Goal: Information Seeking & Learning: Understand process/instructions

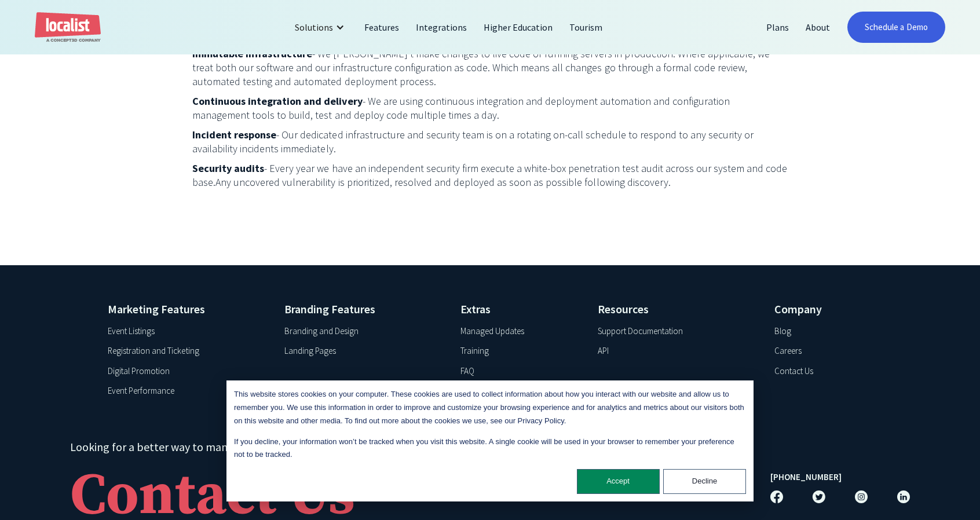
scroll to position [1923, 0]
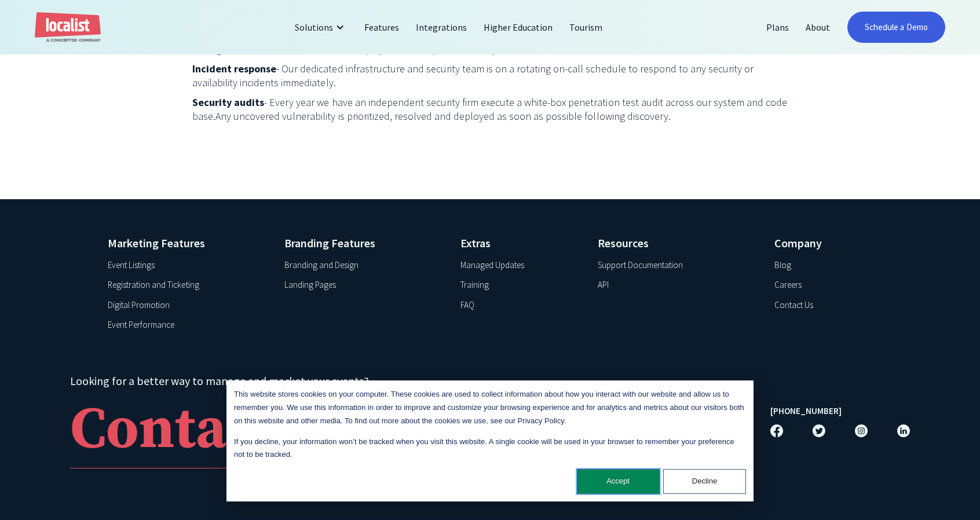
click at [629, 482] on button "Accept" at bounding box center [618, 481] width 83 height 25
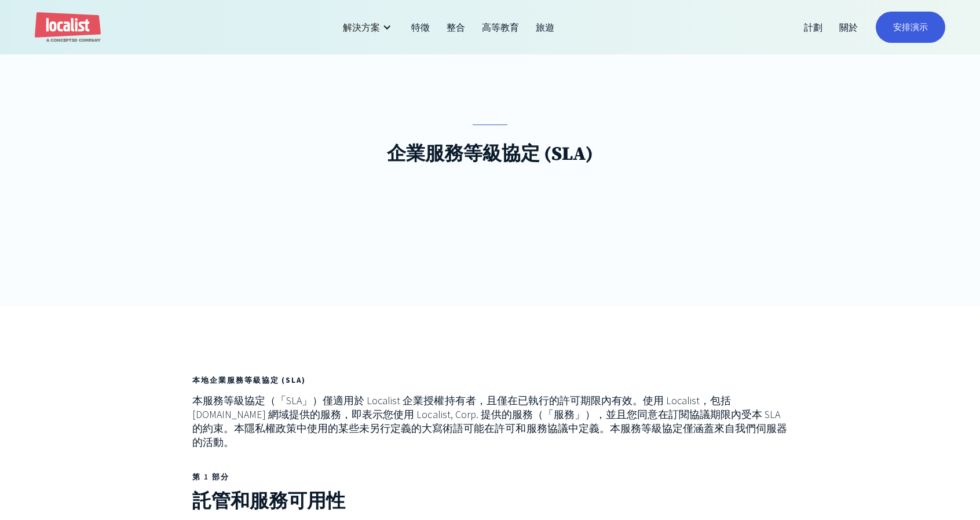
scroll to position [116, 0]
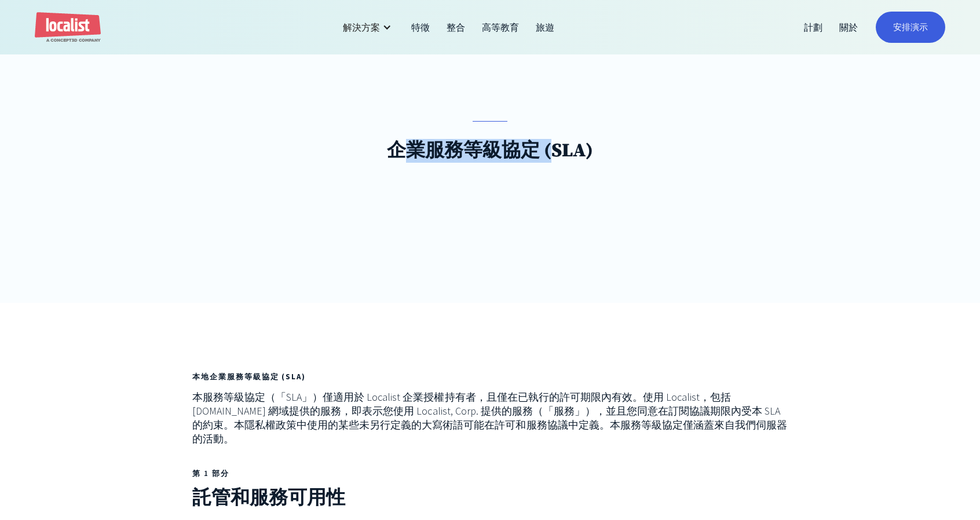
drag, startPoint x: 397, startPoint y: 147, endPoint x: 469, endPoint y: 148, distance: 71.8
click at [552, 152] on font "企業服務等級協定 (SLA)" at bounding box center [490, 151] width 206 height 24
click at [459, 148] on font "企業服務等級協定 (SLA)" at bounding box center [490, 151] width 206 height 24
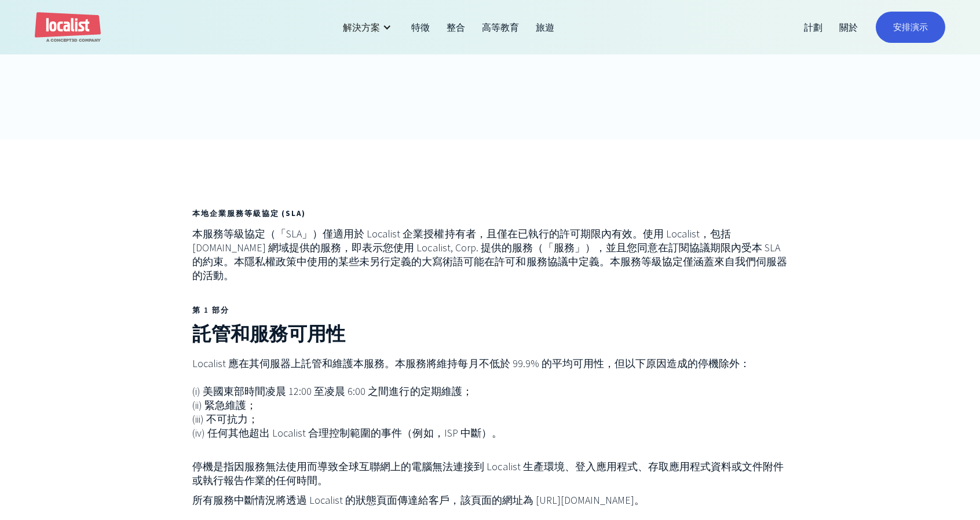
scroll to position [406, 0]
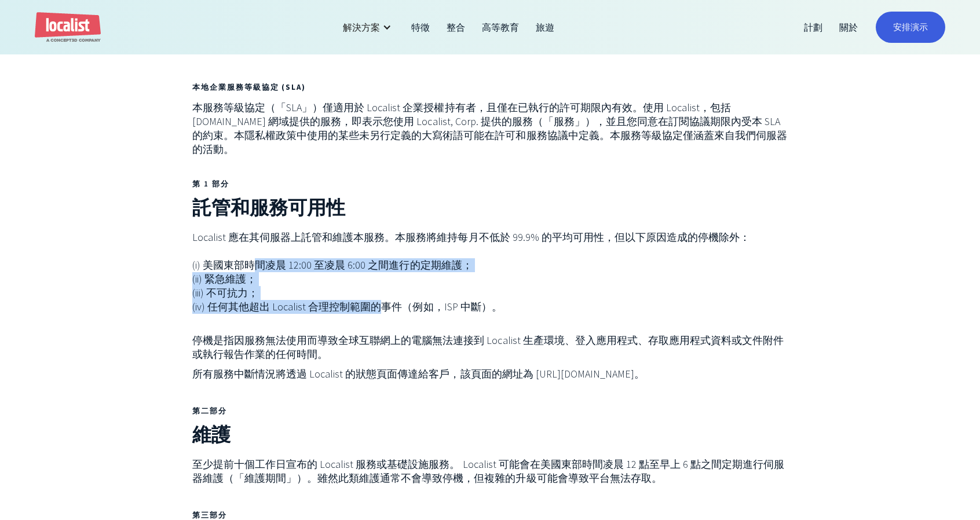
drag, startPoint x: 250, startPoint y: 252, endPoint x: 290, endPoint y: 304, distance: 64.9
click at [374, 293] on p "Localist 應在其伺服器上託管和維護本服務。本服務將維持每月不低於 99.9% 的平均可用性，但以下原因造成的停機除外： (i) 美國東部時間凌晨 12…" at bounding box center [490, 272] width 596 height 83
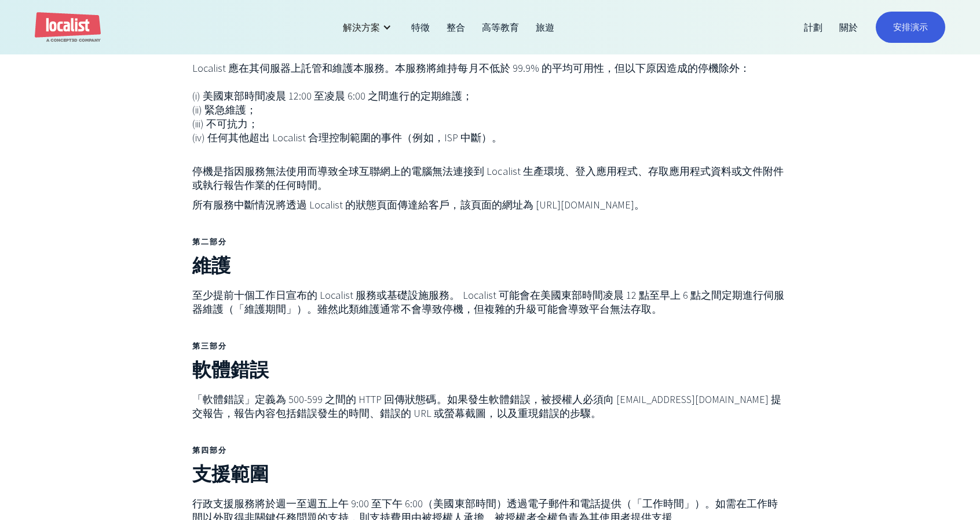
scroll to position [579, 0]
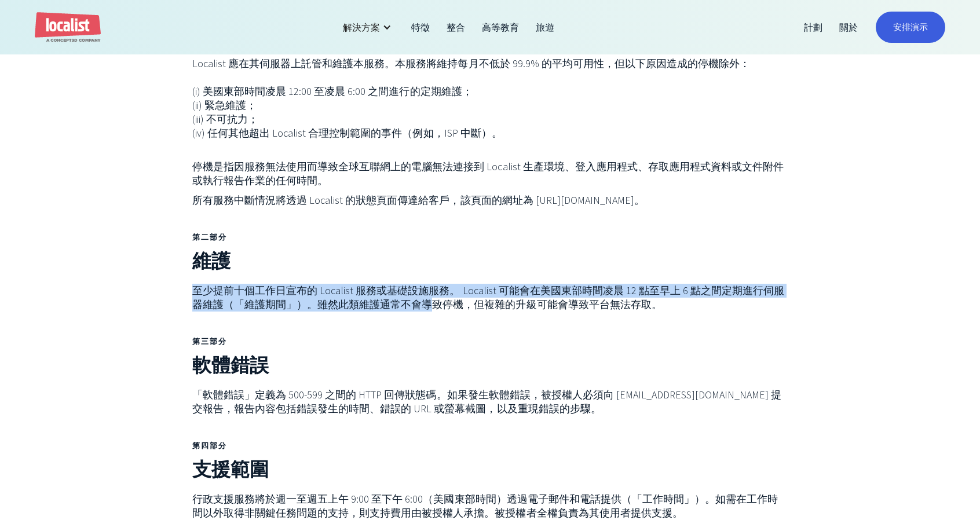
drag, startPoint x: 194, startPoint y: 277, endPoint x: 419, endPoint y: 294, distance: 225.4
click at [419, 294] on font "至少提前十個工作日宣布的 Localist 服務或基礎設施服務。 Localist 可能會在美國東部時間凌晨 12 點至早上 6 點之間定期進行伺服器維護（「…" at bounding box center [488, 297] width 592 height 27
click at [295, 284] on font "至少提前十個工作日宣布的 Localist 服務或基礎設施服務。 Localist 可能會在美國東部時間凌晨 12 點至早上 6 點之間定期進行伺服器維護（「…" at bounding box center [488, 297] width 592 height 27
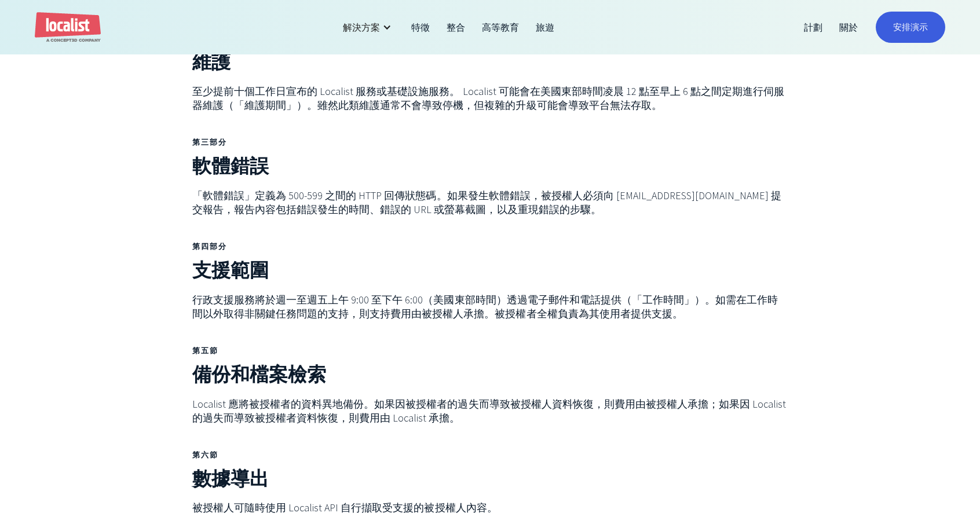
scroll to position [811, 0]
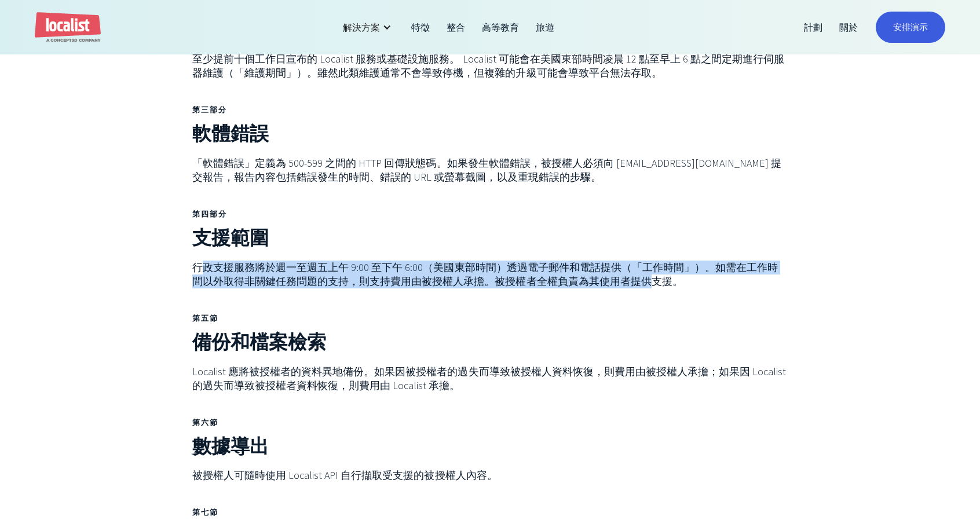
drag, startPoint x: 204, startPoint y: 256, endPoint x: 628, endPoint y: 267, distance: 423.6
click at [628, 267] on font "行政支援服務將於週一至週五上午 9:00 至下午 6:00（美國東部時間）透過電子郵件和電話提供（「工作時間」）。如需在工作時間以外取得非關鍵任務問題的支持，…" at bounding box center [485, 274] width 586 height 27
click at [409, 274] on font "行政支援服務將於週一至週五上午 9:00 至下午 6:00（美國東部時間）透過電子郵件和電話提供（「工作時間」）。如需在工作時間以外取得非關鍵任務問題的支持，…" at bounding box center [485, 274] width 586 height 27
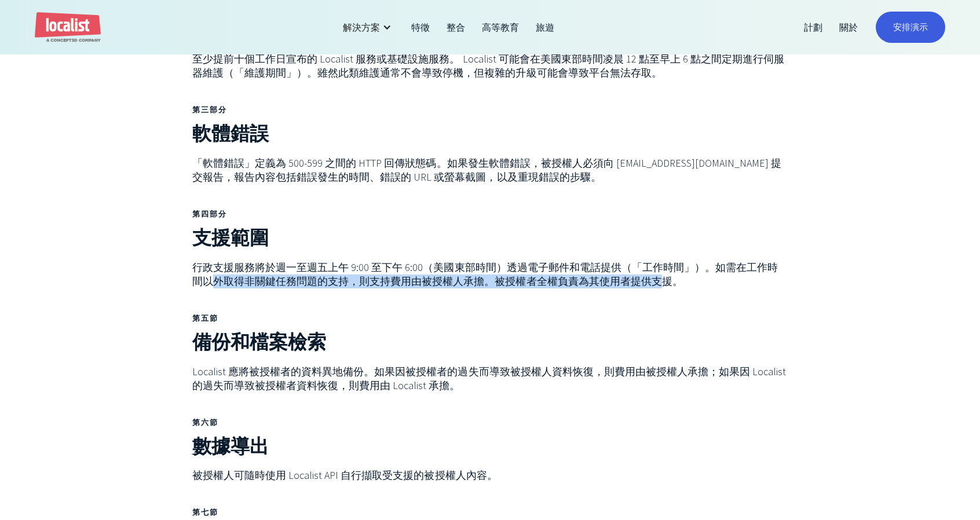
drag, startPoint x: 193, startPoint y: 266, endPoint x: 639, endPoint y: 276, distance: 445.6
click at [639, 276] on font "行政支援服務將於週一至週五上午 9:00 至下午 6:00（美國東部時間）透過電子郵件和電話提供（「工作時間」）。如需在工作時間以外取得非關鍵任務問題的支持，…" at bounding box center [485, 274] width 586 height 27
click at [524, 266] on font "行政支援服務將於週一至週五上午 9:00 至下午 6:00（美國東部時間）透過電子郵件和電話提供（「工作時間」）。如需在工作時間以外取得非關鍵任務問題的支持，…" at bounding box center [485, 274] width 586 height 27
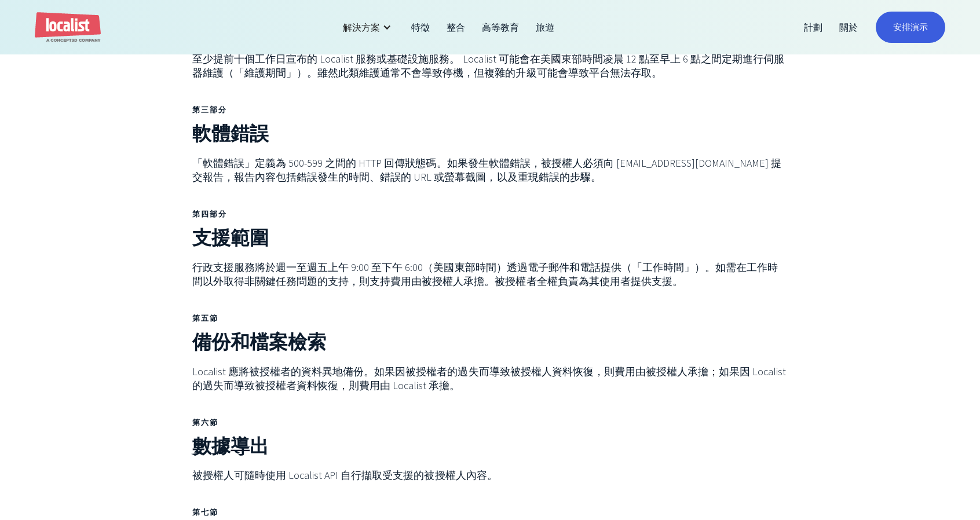
click at [287, 264] on font "行政支援服務將於週一至週五上午 9:00 至下午 6:00（美國東部時間）透過電子郵件和電話提供（「工作時間」）。如需在工作時間以外取得非關鍵任務問題的支持，…" at bounding box center [485, 274] width 586 height 27
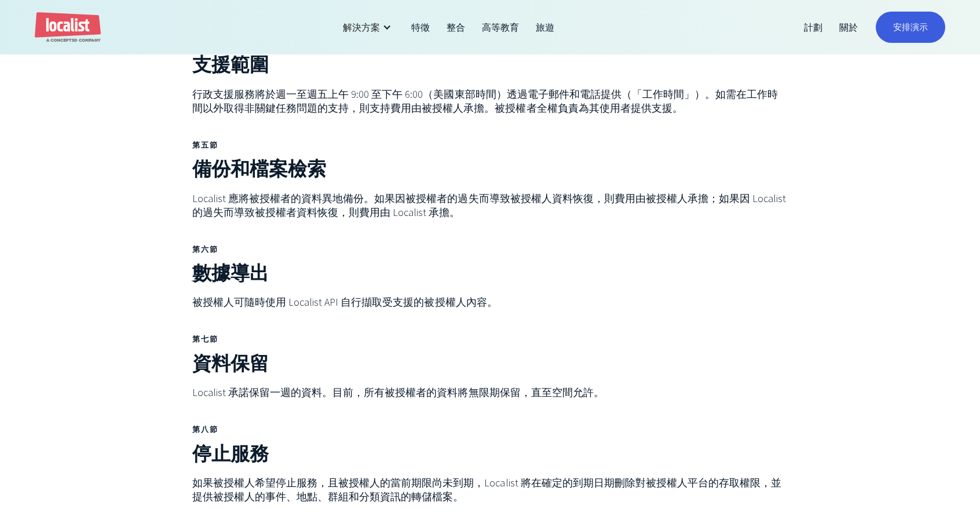
scroll to position [985, 0]
drag, startPoint x: 196, startPoint y: 185, endPoint x: 288, endPoint y: 191, distance: 92.9
click at [288, 191] on font "Localist 應將被授權者的資料異地備份。如果因被授權者的過失而導致被授權人資料恢復，則費用由被授權人承擔；如果因 Localist 的過失而導致被授權者…" at bounding box center [489, 204] width 594 height 27
drag, startPoint x: 307, startPoint y: 93, endPoint x: 334, endPoint y: 97, distance: 27.0
click at [318, 96] on font "行政支援服務將於週一至週五上午 9:00 至下午 6:00（美國東部時間）透過電子郵件和電話提供（「工作時間」）。如需在工作時間以外取得非關鍵任務問題的支持，…" at bounding box center [485, 100] width 586 height 27
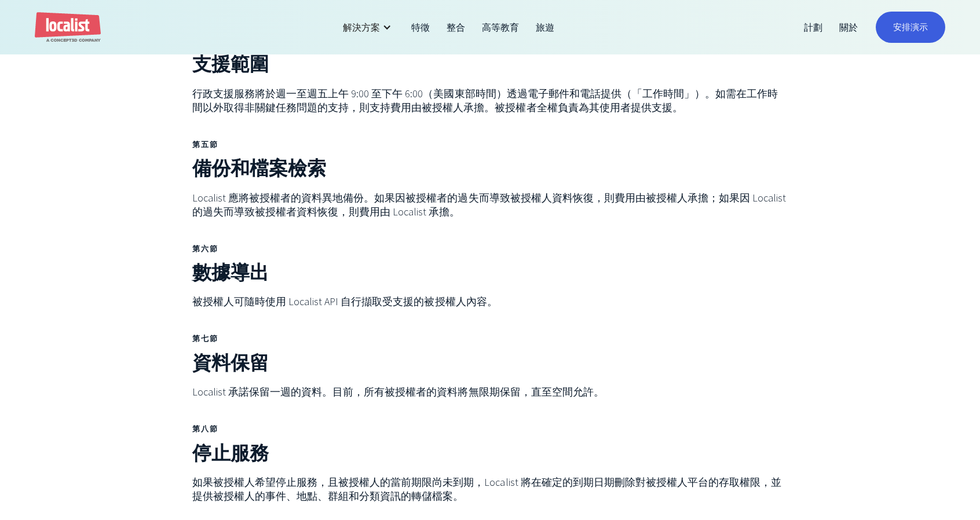
click at [400, 100] on font "行政支援服務將於週一至週五上午 9:00 至下午 6:00（美國東部時間）透過電子郵件和電話提供（「工作時間」）。如需在工作時間以外取得非關鍵任務問題的支持，…" at bounding box center [485, 100] width 586 height 27
drag, startPoint x: 327, startPoint y: 82, endPoint x: 416, endPoint y: 85, distance: 89.2
click at [416, 87] on font "行政支援服務將於週一至週五上午 9:00 至下午 6:00（美國東部時間）透過電子郵件和電話提供（「工作時間」）。如需在工作時間以外取得非關鍵任務問題的支持，…" at bounding box center [485, 100] width 586 height 27
click at [331, 88] on font "行政支援服務將於週一至週五上午 9:00 至下午 6:00（美國東部時間）透過電子郵件和電話提供（「工作時間」）。如需在工作時間以外取得非關鍵任務問題的支持，…" at bounding box center [485, 100] width 586 height 27
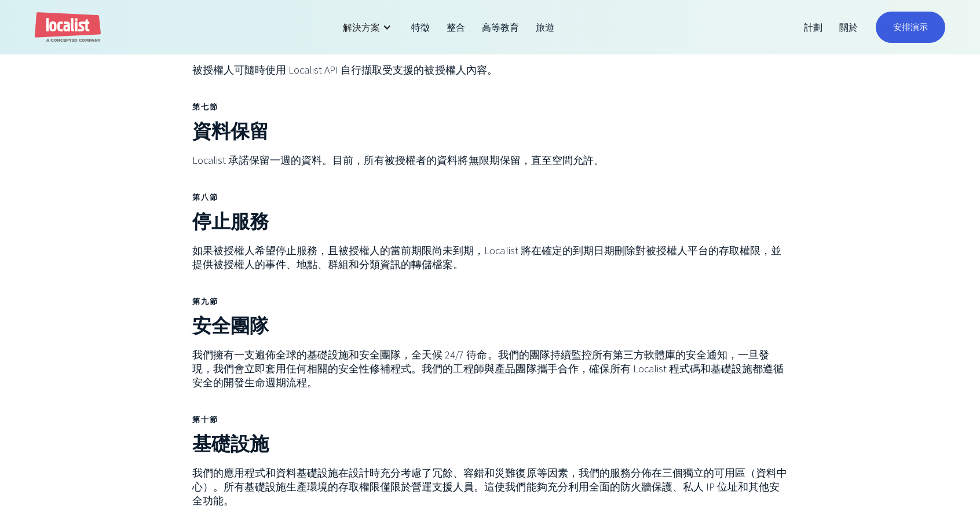
scroll to position [1043, 0]
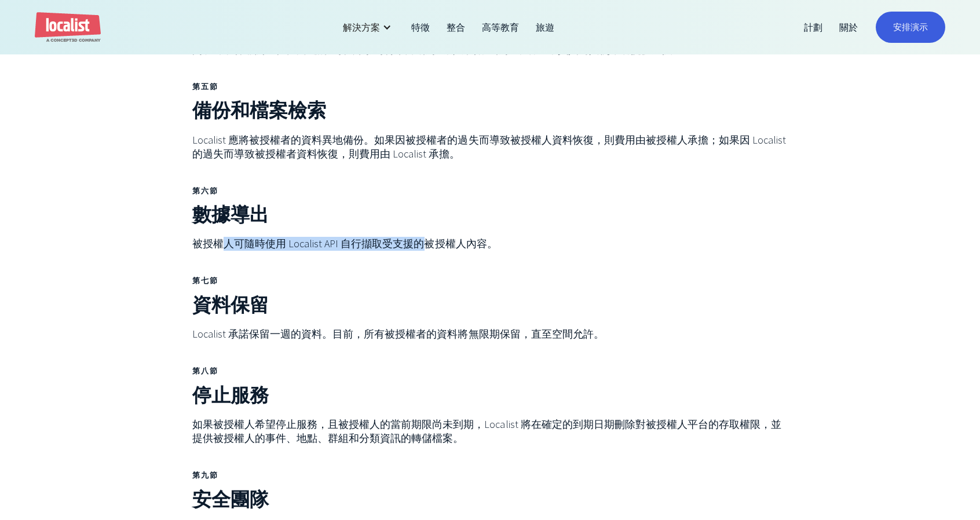
drag, startPoint x: 260, startPoint y: 230, endPoint x: 423, endPoint y: 236, distance: 163.5
click at [423, 237] on font "被授權人可隨時使用 Localist API 自行擷取受支援的被授權人內容。" at bounding box center [344, 243] width 305 height 13
click at [344, 237] on font "被授權人可隨時使用 Localist API 自行擷取受支援的被授權人內容。" at bounding box center [344, 243] width 305 height 13
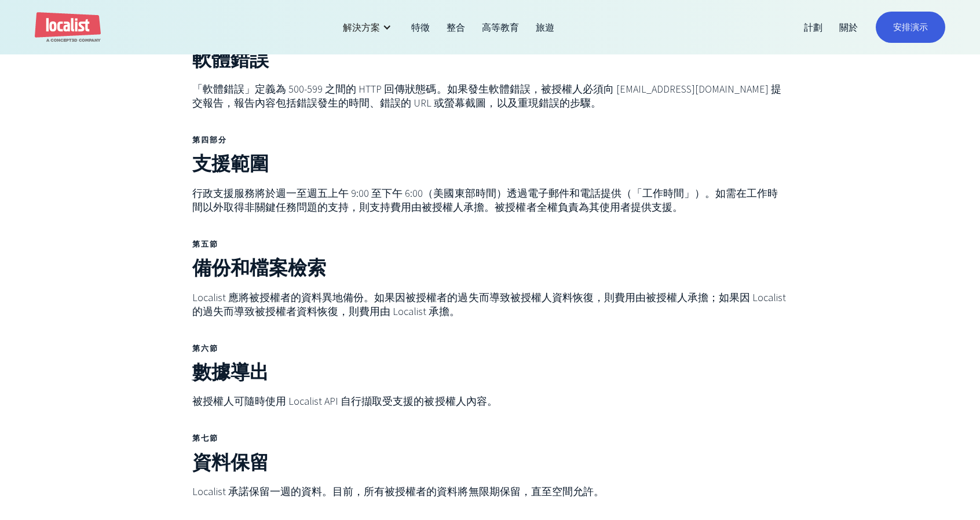
scroll to position [869, 0]
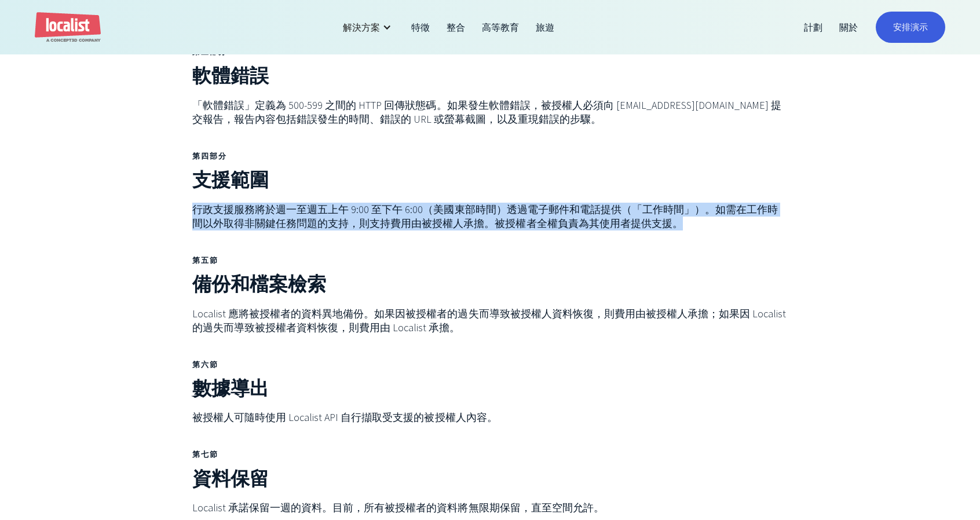
drag, startPoint x: 189, startPoint y: 196, endPoint x: 665, endPoint y: 216, distance: 476.6
click at [665, 216] on div "本地企業服務等級協定 (SLA) 本服務等級協定（「SLA」）僅適用於 Localist 企業授權持有者，且僅在已執行的許可期限內有效。使用 Localist…" at bounding box center [490, 339] width 980 height 1579
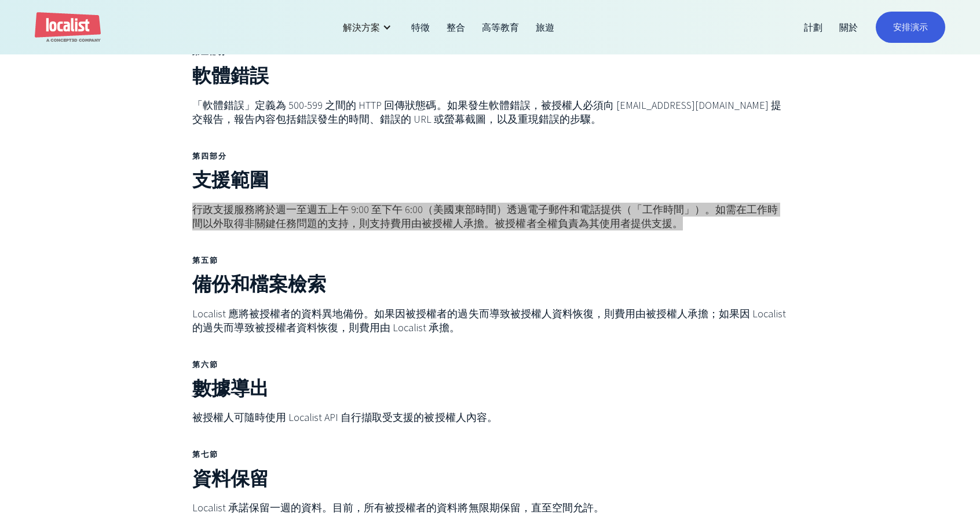
scroll to position [911, 0]
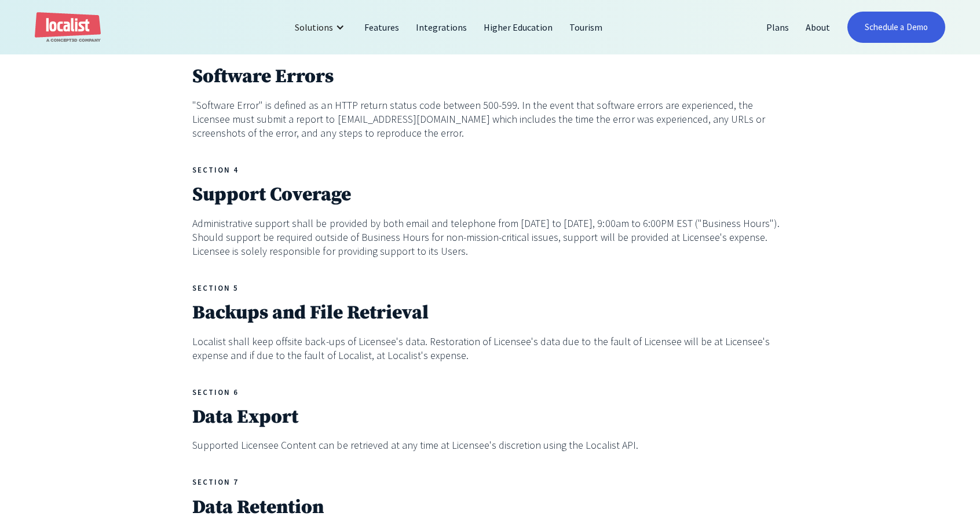
click at [255, 221] on p "Administrative support shall be provided by both email and telephone from [DATE…" at bounding box center [490, 238] width 596 height 42
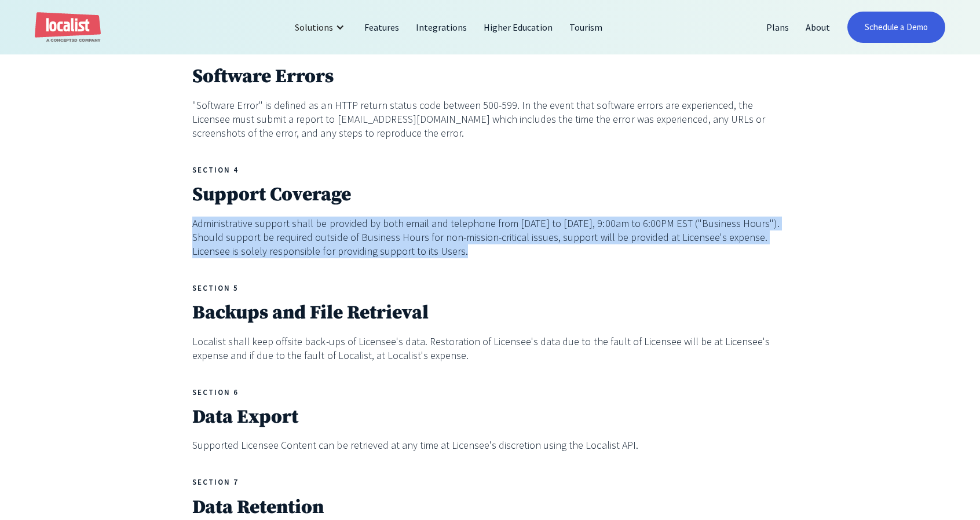
drag, startPoint x: 426, startPoint y: 257, endPoint x: 183, endPoint y: 224, distance: 245.0
click at [183, 224] on div "LOCALIST ENTERPRISE SERVICE LEVEL AGREEMENT (SLA) This Service Level Agreement …" at bounding box center [490, 360] width 980 height 1704
copy p "Administrative support shall be provided by both email and telephone from [DATE…"
click at [222, 234] on p "Administrative support shall be provided by both email and telephone from [DATE…" at bounding box center [490, 238] width 596 height 42
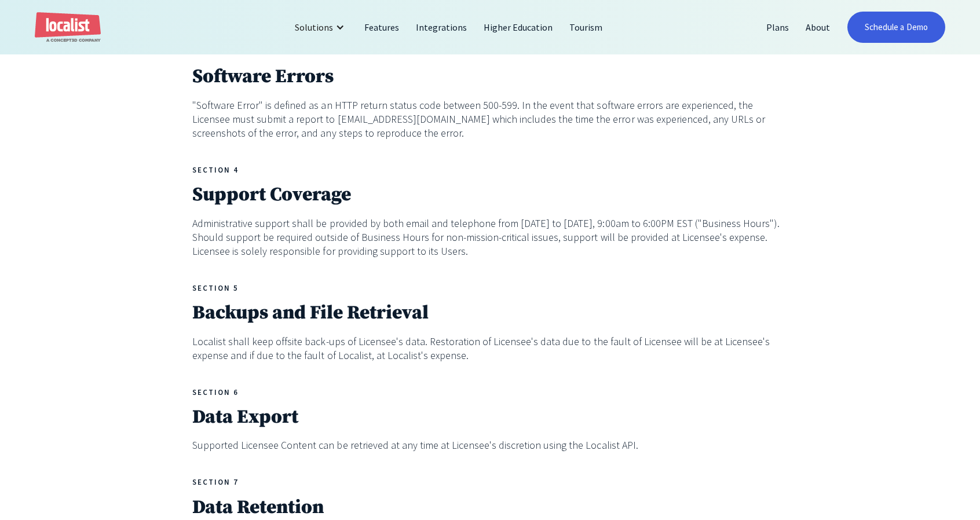
scroll to position [869, 0]
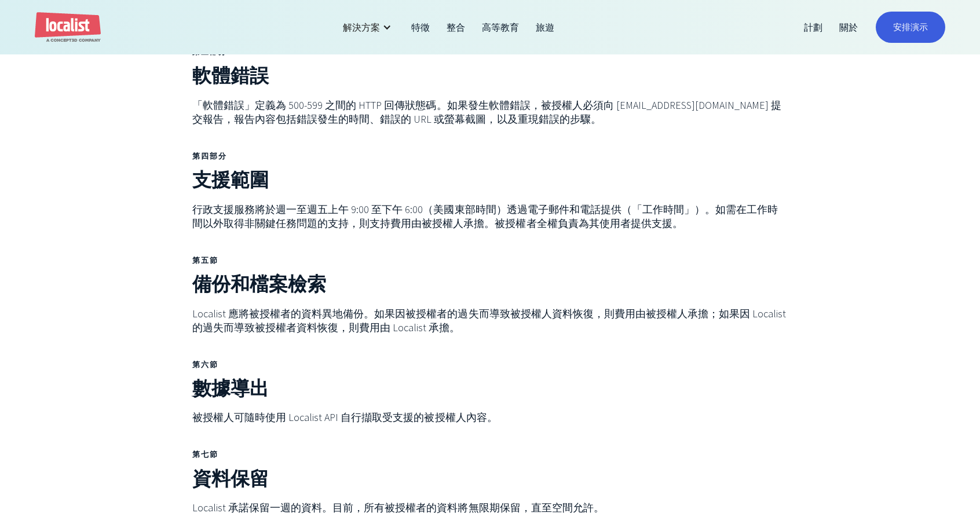
click at [371, 203] on font "行政支援服務將於週一至週五上午 9:00 至下午 6:00（美國東部時間）透過電子郵件和電話提供（「工作時間」）。如需在工作時間以外取得非關鍵任務問題的支持，…" at bounding box center [485, 216] width 586 height 27
drag, startPoint x: 277, startPoint y: 196, endPoint x: 331, endPoint y: 199, distance: 54.5
click at [331, 203] on font "行政支援服務將於週一至週五上午 9:00 至下午 6:00（美國東部時間）透過電子郵件和電話提供（「工作時間」）。如需在工作時間以外取得非關鍵任務問題的支持，…" at bounding box center [485, 216] width 586 height 27
click at [263, 203] on font "行政支援服務將於週一至週五上午 9:00 至下午 6:00（美國東部時間）透過電子郵件和電話提供（「工作時間」）。如需在工作時間以外取得非關鍵任務問題的支持，…" at bounding box center [485, 216] width 586 height 27
click at [211, 203] on font "行政支援服務將於週一至週五上午 9:00 至下午 6:00（美國東部時間）透過電子郵件和電話提供（「工作時間」）。如需在工作時間以外取得非關鍵任務問題的支持，…" at bounding box center [485, 216] width 586 height 27
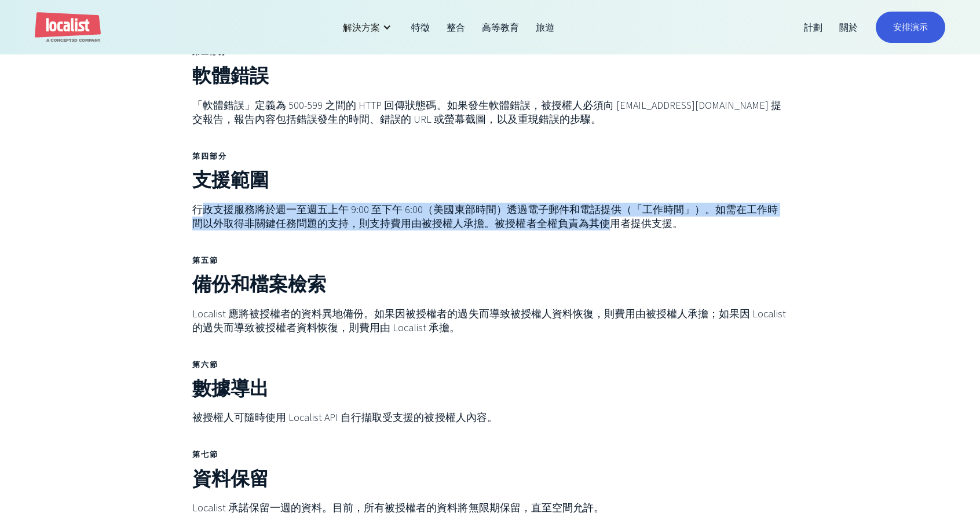
drag, startPoint x: 279, startPoint y: 202, endPoint x: 597, endPoint y: 209, distance: 317.5
click at [594, 209] on font "行政支援服務將於週一至週五上午 9:00 至下午 6:00（美國東部時間）透過電子郵件和電話提供（「工作時間」）。如需在工作時間以外取得非關鍵任務問題的支持，…" at bounding box center [485, 216] width 586 height 27
click at [682, 203] on font "行政支援服務將於週一至週五上午 9:00 至下午 6:00（美國東部時間）透過電子郵件和電話提供（「工作時間」）。如需在工作時間以外取得非關鍵任務問題的支持，…" at bounding box center [485, 216] width 586 height 27
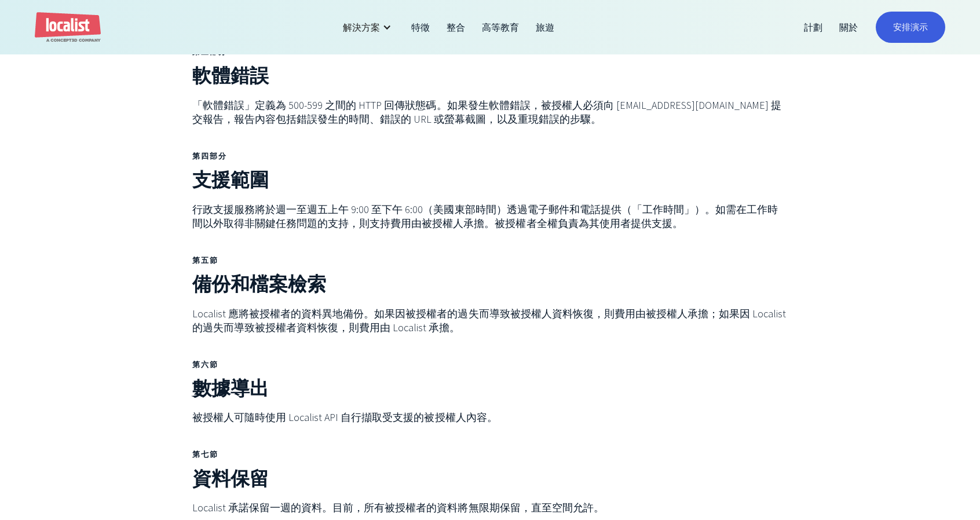
click at [408, 203] on font "行政支援服務將於週一至週五上午 9:00 至下午 6:00（美國東部時間）透過電子郵件和電話提供（「工作時間」）。如需在工作時間以外取得非關鍵任務問題的支持，…" at bounding box center [485, 216] width 586 height 27
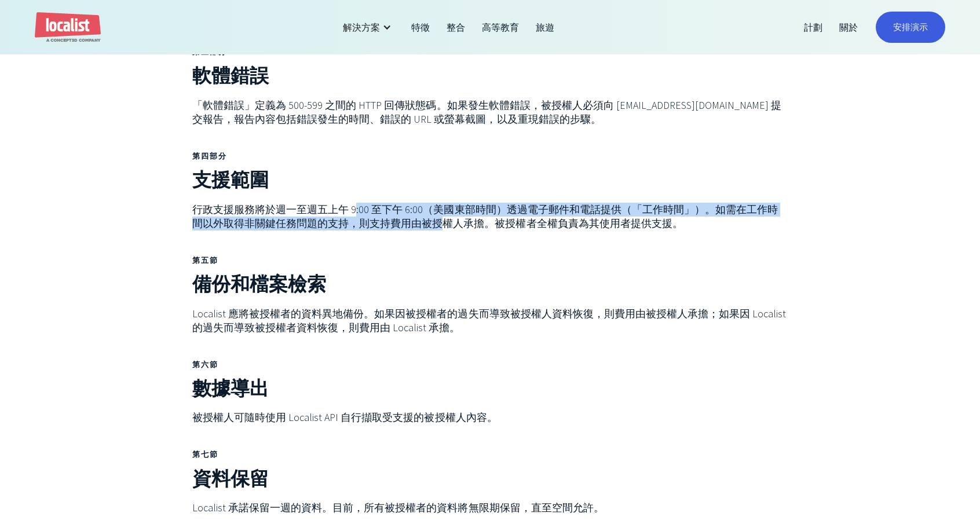
drag, startPoint x: 355, startPoint y: 203, endPoint x: 367, endPoint y: 208, distance: 13.0
click at [418, 208] on font "行政支援服務將於週一至週五上午 9:00 至下午 6:00（美國東部時間）透過電子郵件和電話提供（「工作時間」）。如需在工作時間以外取得非關鍵任務問題的支持，…" at bounding box center [485, 216] width 586 height 27
click at [367, 208] on font "行政支援服務將於週一至週五上午 9:00 至下午 6:00（美國東部時間）透過電子郵件和電話提供（「工作時間」）。如需在工作時間以外取得非關鍵任務問題的支持，…" at bounding box center [485, 216] width 586 height 27
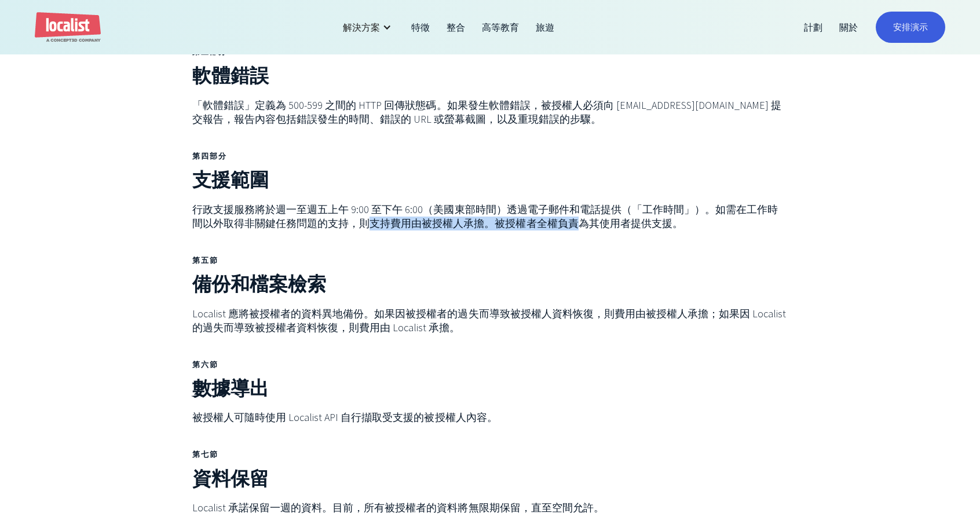
drag, startPoint x: 346, startPoint y: 209, endPoint x: 556, endPoint y: 209, distance: 209.7
click at [556, 209] on font "行政支援服務將於週一至週五上午 9:00 至下午 6:00（美國東部時間）透過電子郵件和電話提供（「工作時間」）。如需在工作時間以外取得非關鍵任務問題的支持，…" at bounding box center [485, 216] width 586 height 27
click at [456, 203] on font "行政支援服務將於週一至週五上午 9:00 至下午 6:00（美國東部時間）透過電子郵件和電話提供（「工作時間」）。如需在工作時間以外取得非關鍵任務問題的支持，…" at bounding box center [485, 216] width 586 height 27
